Goal: Navigation & Orientation: Find specific page/section

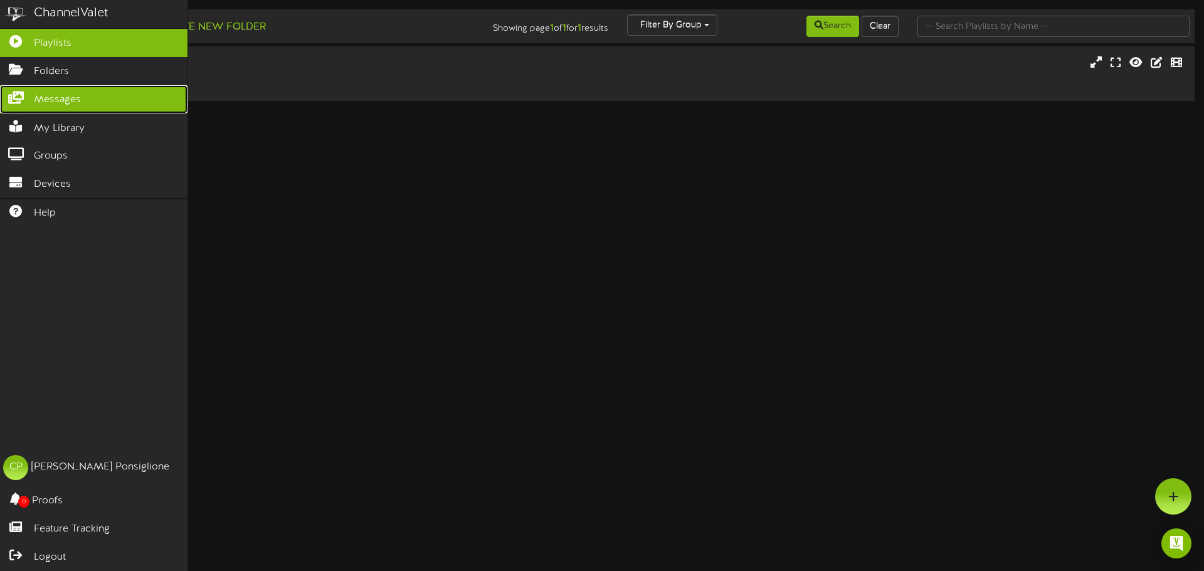
click at [55, 103] on span "Messages" at bounding box center [57, 100] width 47 height 14
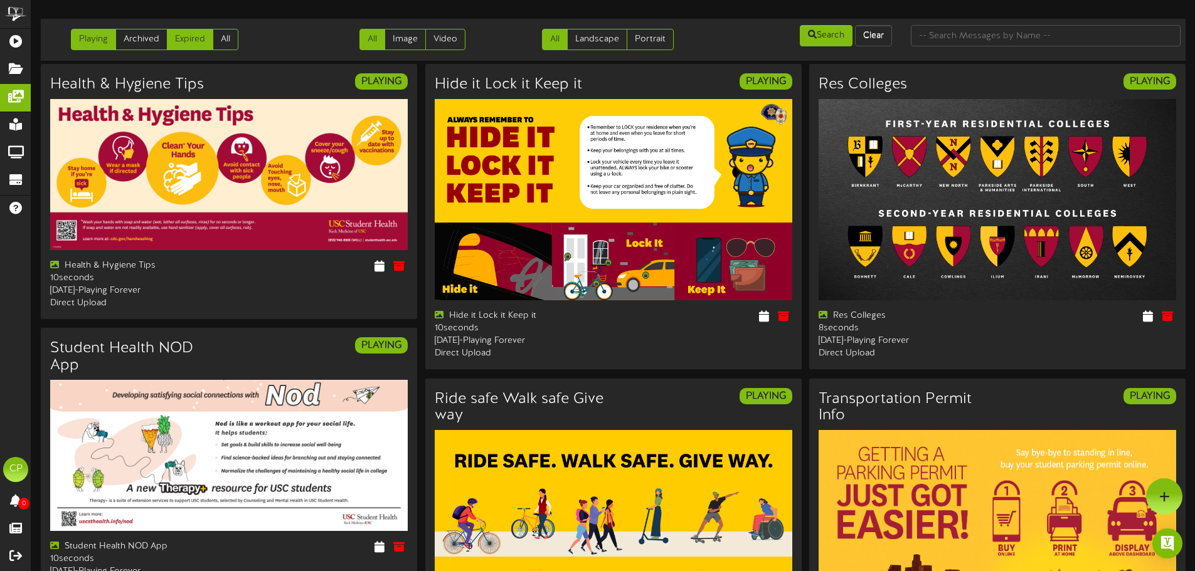
click at [197, 47] on link "Expired" at bounding box center [190, 39] width 46 height 21
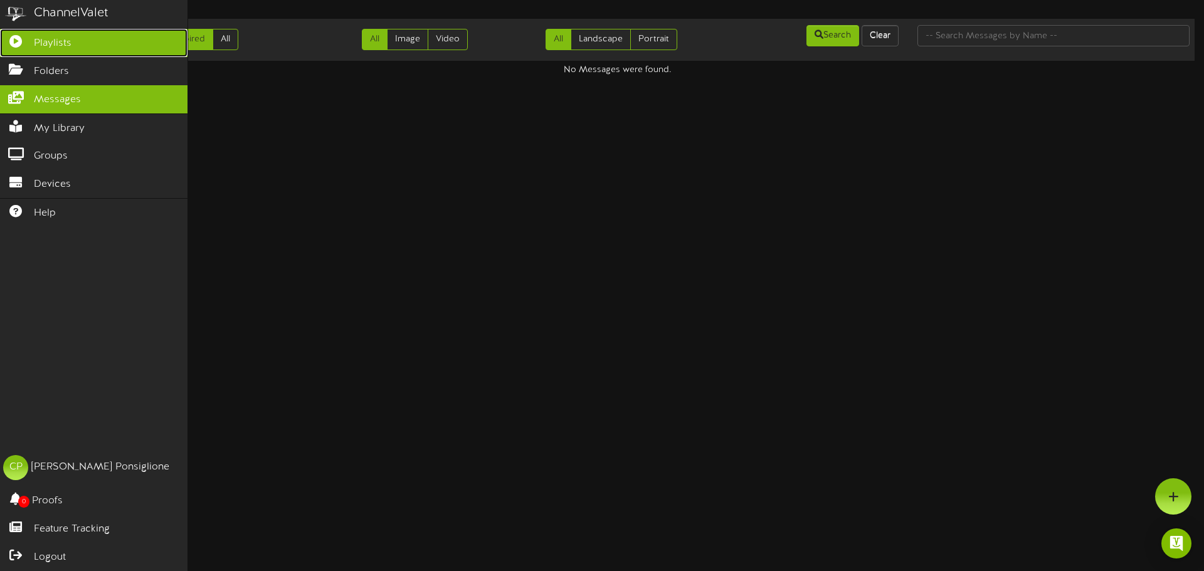
click at [50, 41] on span "Playlists" at bounding box center [53, 43] width 38 height 14
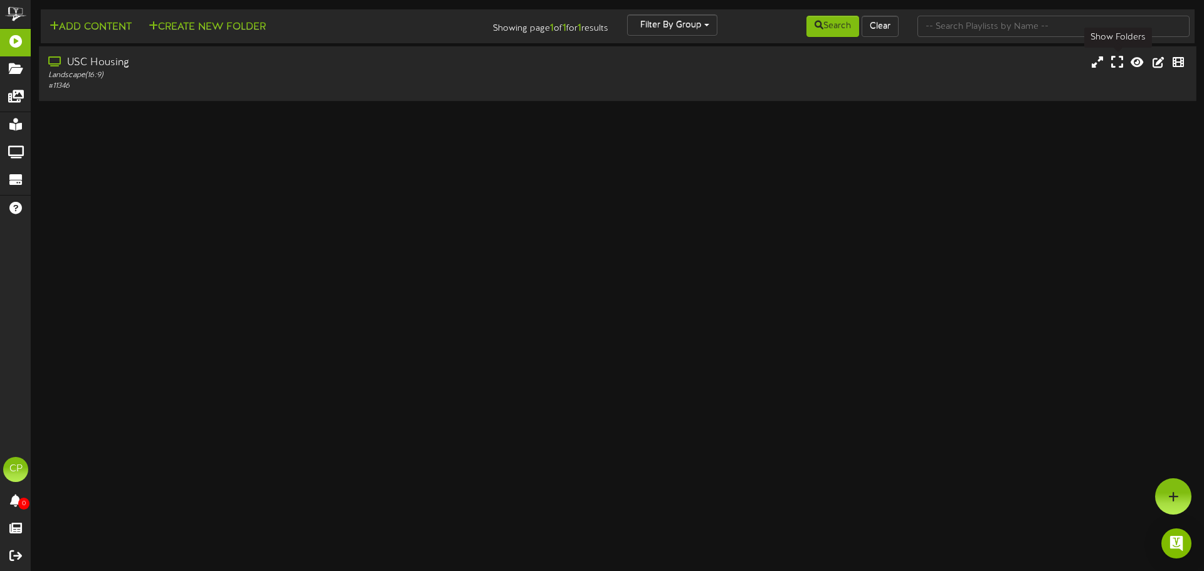
click at [1117, 63] on icon at bounding box center [1117, 62] width 12 height 14
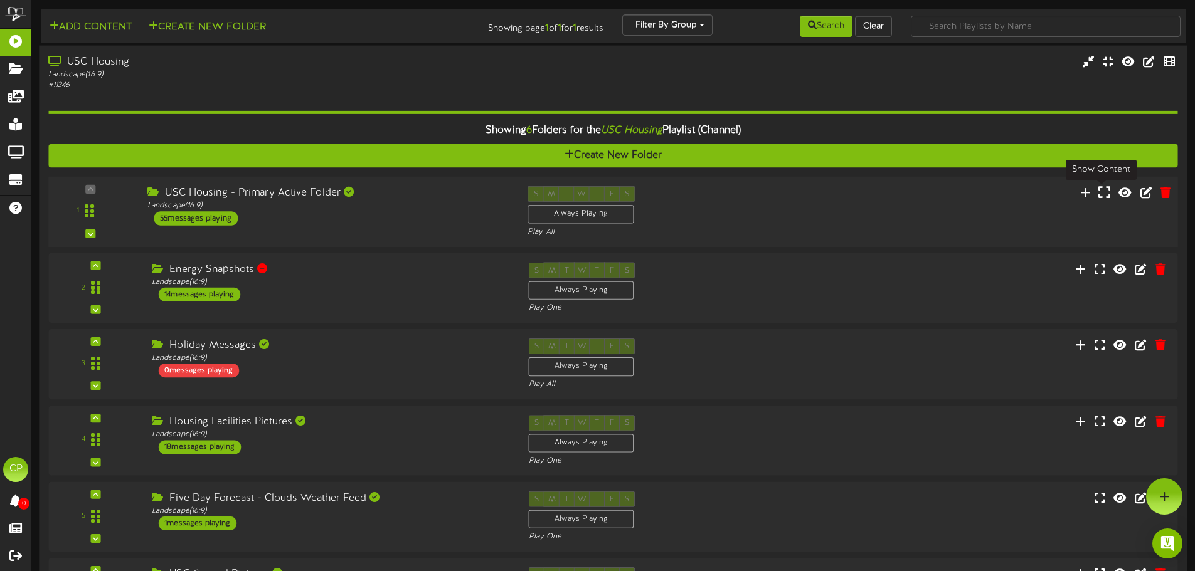
click at [1103, 193] on icon at bounding box center [1104, 192] width 12 height 14
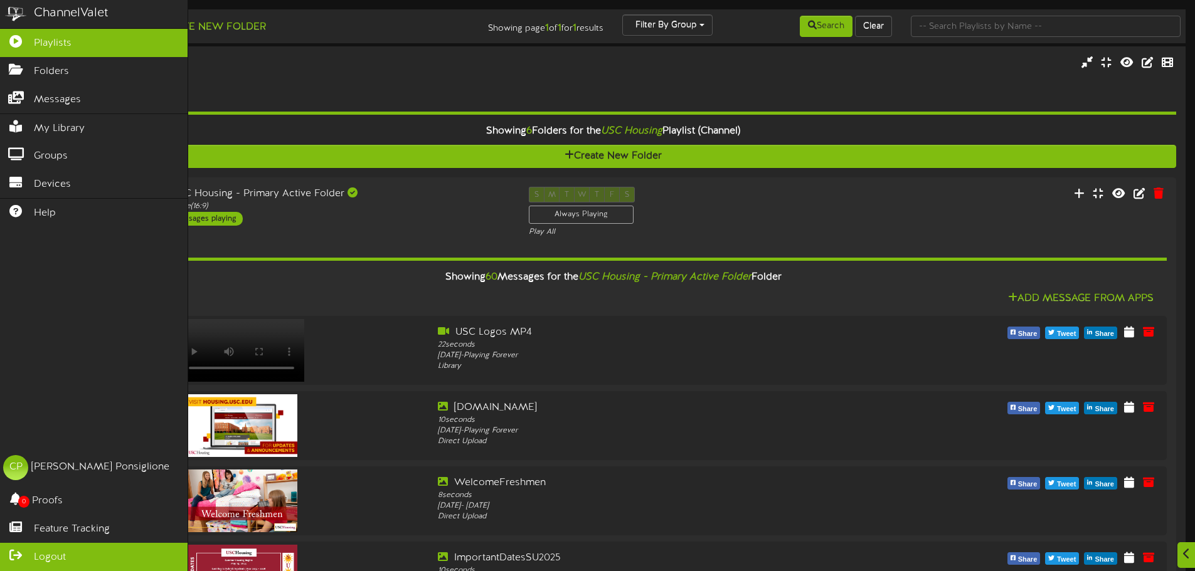
click at [61, 554] on span "Logout" at bounding box center [50, 558] width 32 height 14
